Goal: Task Accomplishment & Management: Manage account settings

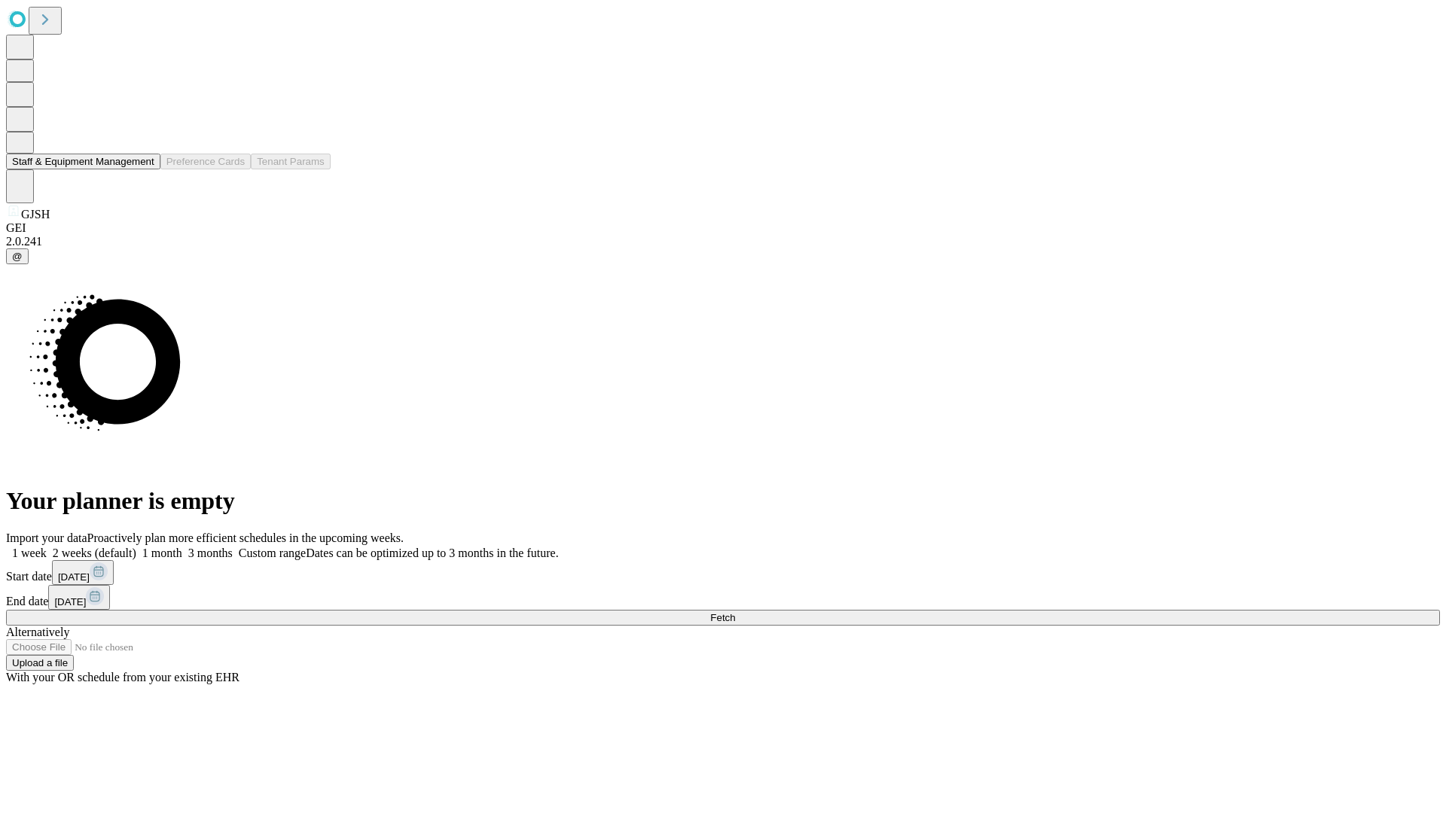
click at [144, 169] on button "Staff & Equipment Management" at bounding box center [83, 162] width 154 height 16
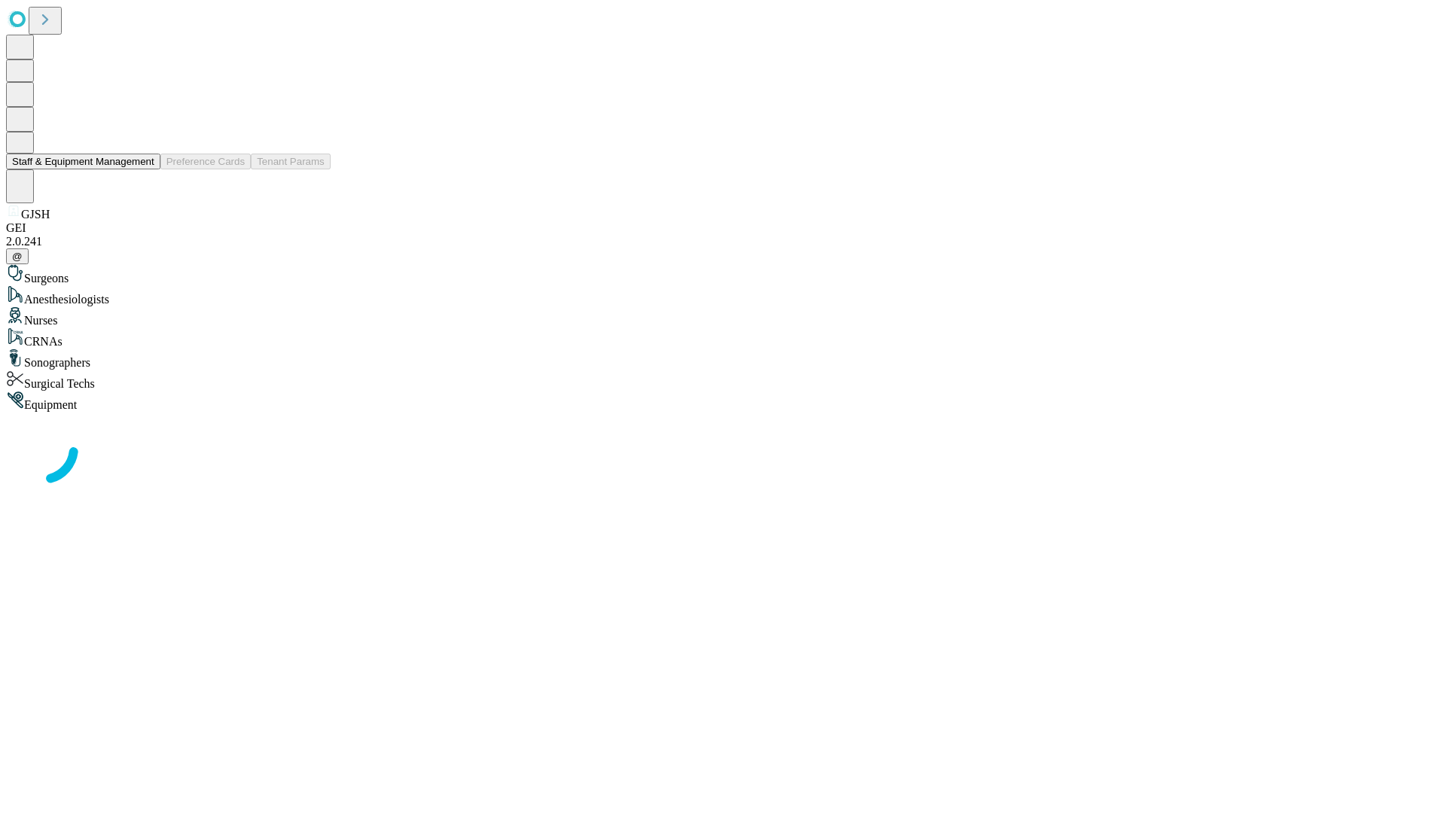
click at [144, 169] on button "Staff & Equipment Management" at bounding box center [83, 162] width 154 height 16
